Goal: Task Accomplishment & Management: Manage account settings

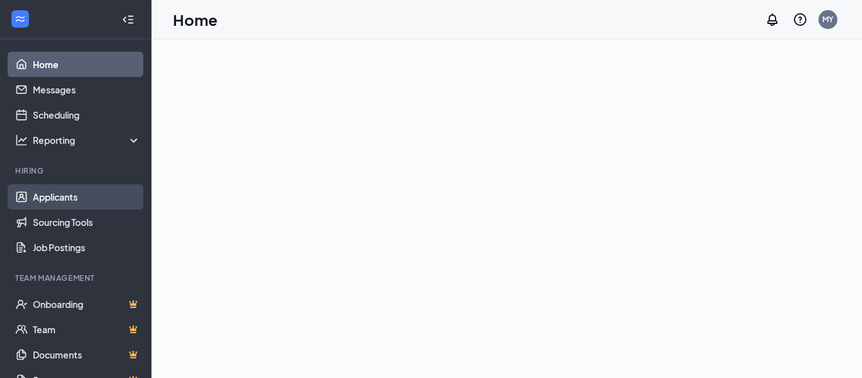
click at [62, 198] on link "Applicants" at bounding box center [87, 196] width 108 height 25
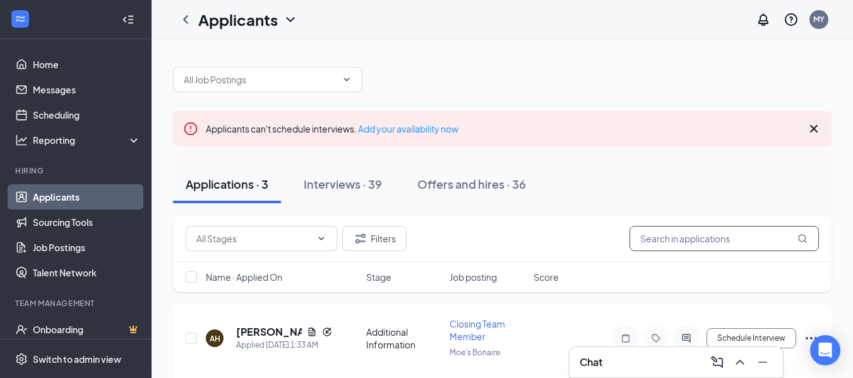
click at [689, 235] on input "text" at bounding box center [723, 238] width 189 height 25
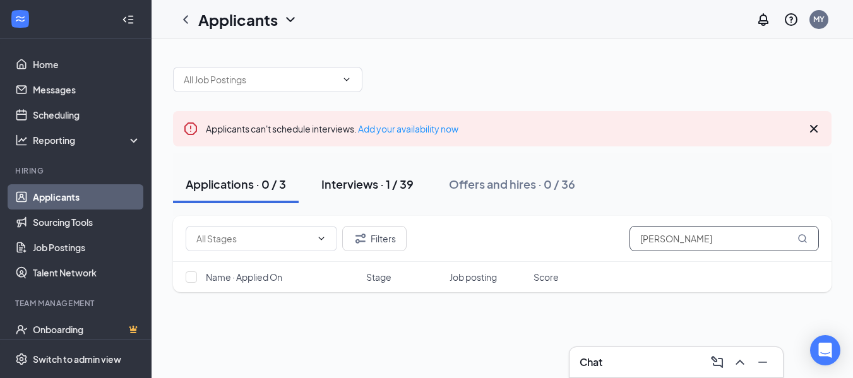
type input "[PERSON_NAME]"
click at [341, 183] on div "Interviews · 1 / 39" at bounding box center [367, 184] width 92 height 16
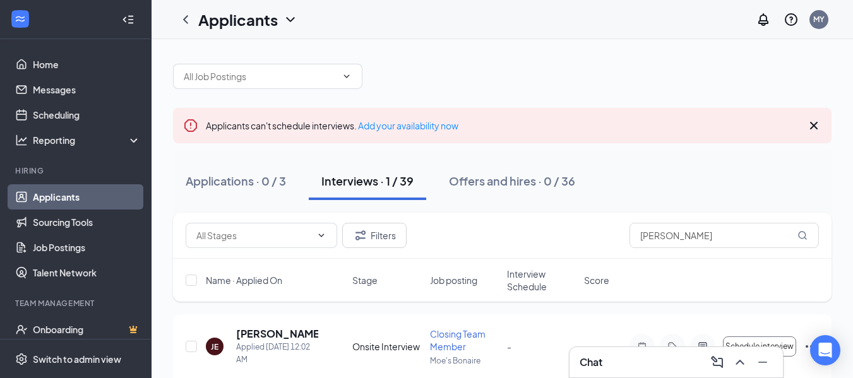
scroll to position [50, 0]
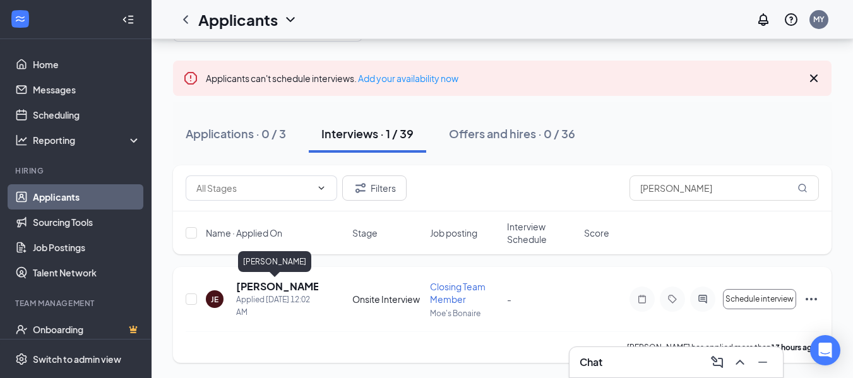
click at [269, 285] on h5 "[PERSON_NAME]" at bounding box center [277, 287] width 82 height 14
